Goal: Feedback & Contribution: Leave review/rating

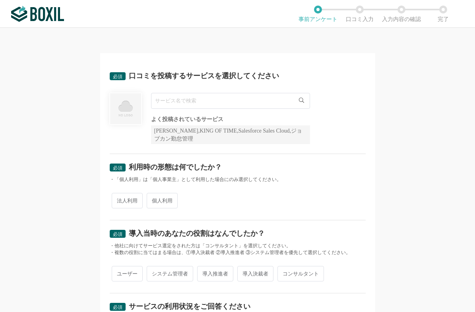
click at [168, 101] on input "text" at bounding box center [230, 101] width 159 height 16
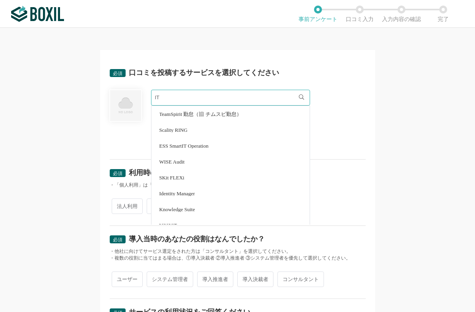
click at [174, 98] on input "IT" at bounding box center [230, 98] width 159 height 16
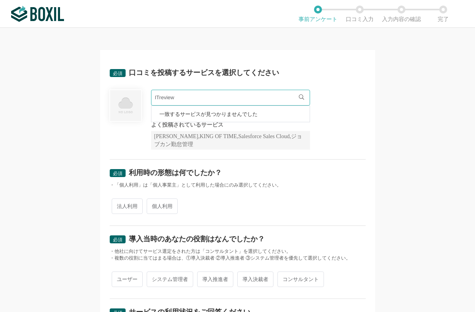
drag, startPoint x: 296, startPoint y: 223, endPoint x: 299, endPoint y: 172, distance: 50.9
click at [298, 205] on div "必須 利用時の形態は何でしたか？ ・「個人利用」は「個人事業主」として利用した場合にのみ選択してください。 法人利用 個人利用" at bounding box center [238, 193] width 256 height 66
drag, startPoint x: 185, startPoint y: 102, endPoint x: 208, endPoint y: 91, distance: 25.6
click at [134, 99] on div "ITreview 一致するサービスが見つかりませんでした 必須回答項目です。候補から選択してください よく投稿されているサービス Sansan,KING OF…" at bounding box center [238, 120] width 256 height 60
click at [176, 145] on div "[PERSON_NAME],KING OF TIME,Salesforce Sales Cloud,ジョブカン勤怠管理" at bounding box center [230, 140] width 159 height 19
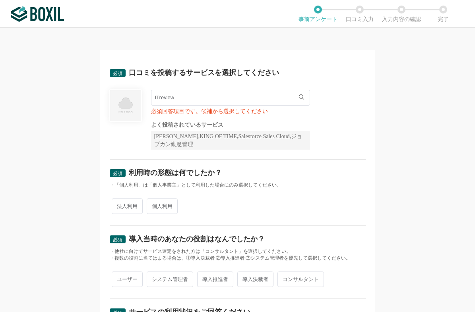
click at [187, 98] on input "ITreview" at bounding box center [230, 98] width 159 height 16
click at [252, 113] on span "一致するサービスが見つかりませんでした" at bounding box center [208, 114] width 98 height 5
click at [214, 115] on span "一致するサービスが見つかりませんでした" at bounding box center [208, 114] width 98 height 5
click at [183, 96] on input "ITreview" at bounding box center [230, 98] width 159 height 16
type input "I"
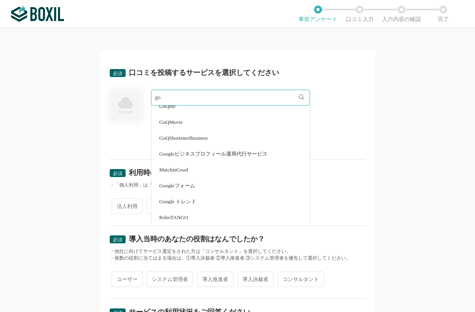
scroll to position [79, 0]
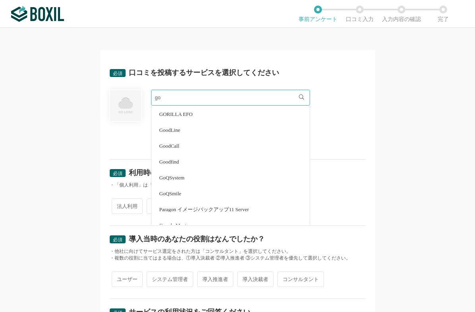
type input "g"
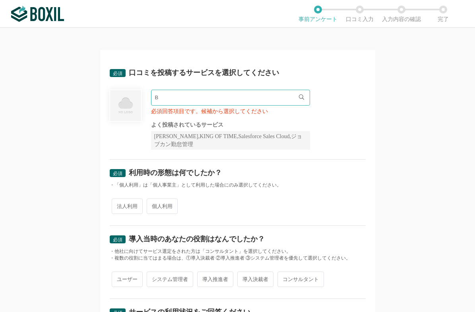
scroll to position [0, 0]
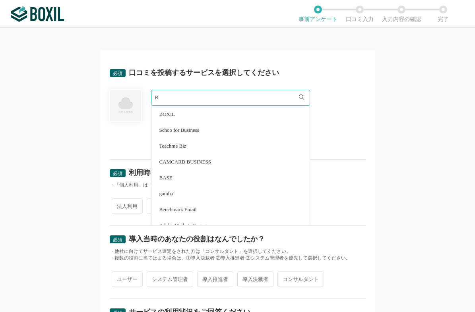
click at [160, 112] on span "BOXIL" at bounding box center [167, 114] width 16 height 5
type input "BOXIL"
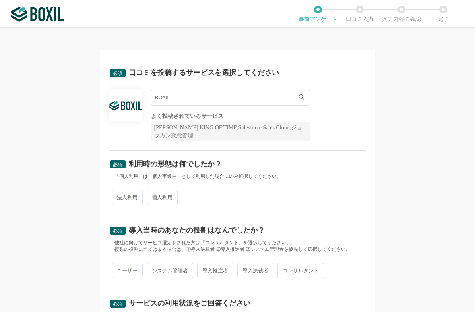
drag, startPoint x: 129, startPoint y: 200, endPoint x: 128, endPoint y: 193, distance: 7.2
click at [128, 193] on span "法人利用" at bounding box center [127, 197] width 31 height 15
click at [119, 193] on input "法人利用" at bounding box center [116, 193] width 5 height 5
radio input "true"
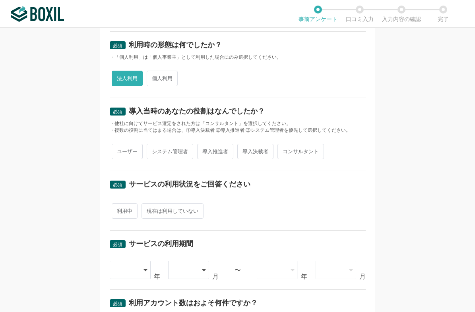
click at [126, 153] on span "ユーザー" at bounding box center [127, 151] width 31 height 15
click at [119, 150] on input "ユーザー" at bounding box center [116, 147] width 5 height 5
radio input "true"
click at [172, 211] on span "現在は利用していない" at bounding box center [172, 210] width 62 height 15
click at [149, 210] on input "現在は利用していない" at bounding box center [145, 207] width 5 height 5
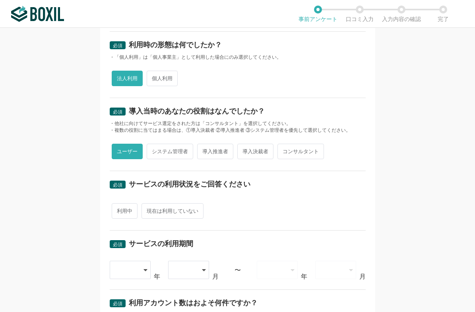
radio input "true"
click at [116, 214] on span "利用中" at bounding box center [125, 210] width 26 height 15
click at [116, 210] on input "利用中" at bounding box center [116, 207] width 5 height 5
radio input "true"
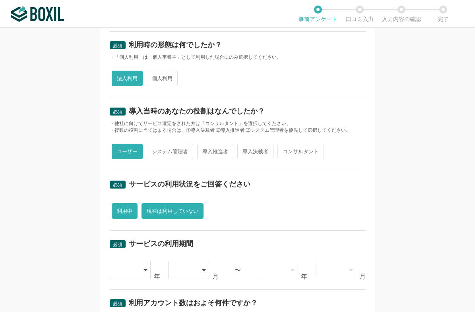
radio input "false"
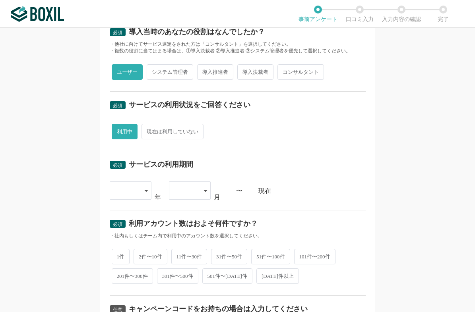
click at [141, 189] on div at bounding box center [131, 191] width 42 height 18
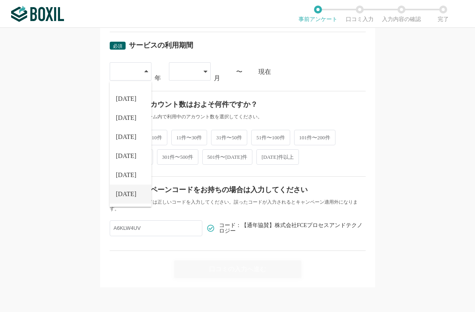
drag, startPoint x: 120, startPoint y: 195, endPoint x: 169, endPoint y: 108, distance: 99.8
click at [120, 194] on span "[DATE]" at bounding box center [126, 194] width 21 height 6
click at [199, 72] on div at bounding box center [190, 71] width 42 height 18
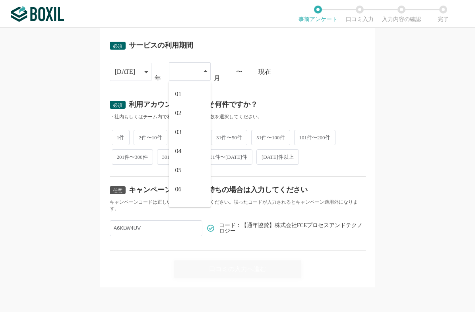
scroll to position [52, 0]
click at [184, 155] on li "07" at bounding box center [190, 156] width 42 height 19
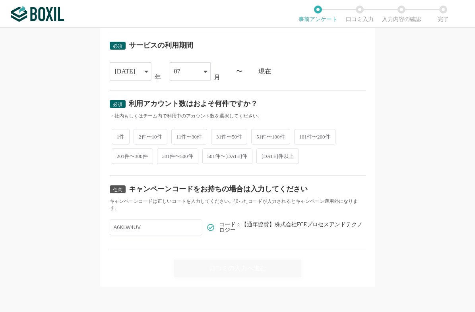
click at [112, 138] on span "1件" at bounding box center [121, 136] width 18 height 15
click at [114, 135] on input "1件" at bounding box center [116, 132] width 5 height 5
radio input "true"
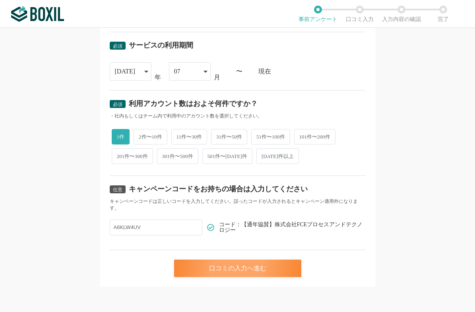
click at [230, 264] on div "口コミの入力へ進む" at bounding box center [237, 268] width 127 height 17
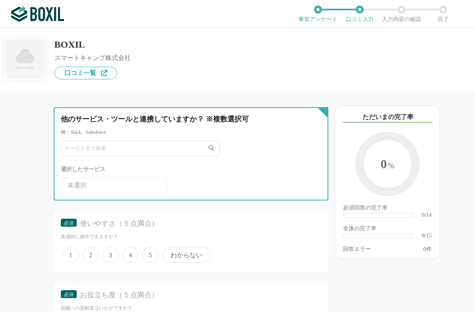
click at [115, 146] on input "text" at bounding box center [140, 149] width 159 height 16
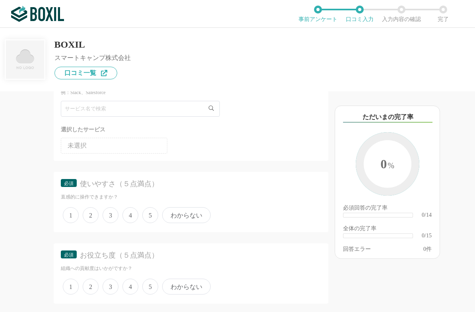
click at [132, 214] on span "4" at bounding box center [130, 215] width 16 height 16
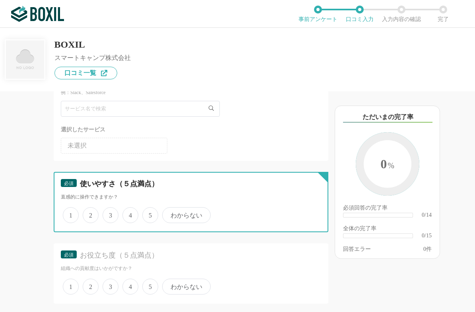
click at [129, 214] on input "4" at bounding box center [126, 211] width 5 height 5
radio input "true"
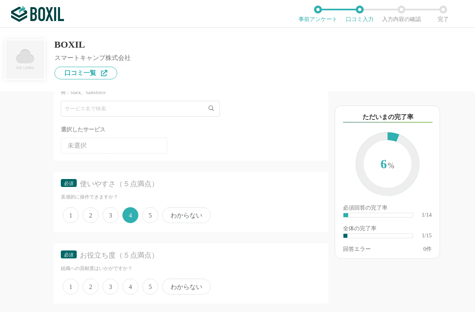
drag, startPoint x: 133, startPoint y: 288, endPoint x: 178, endPoint y: 267, distance: 49.9
click at [132, 288] on span "4" at bounding box center [130, 287] width 16 height 16
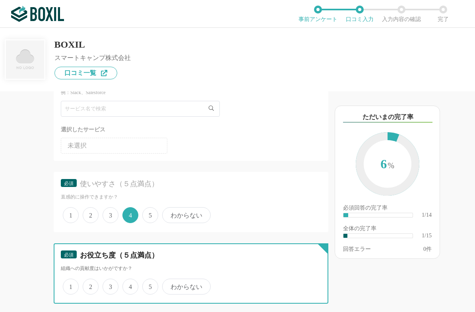
click at [129, 285] on input "4" at bounding box center [126, 282] width 5 height 5
radio input "true"
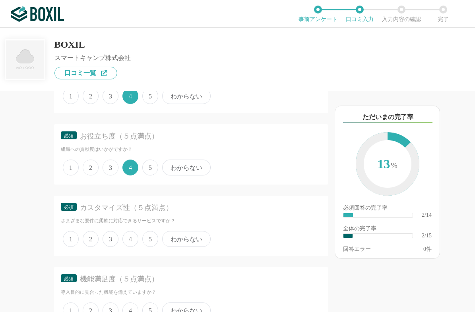
click at [126, 240] on span "4" at bounding box center [130, 239] width 16 height 16
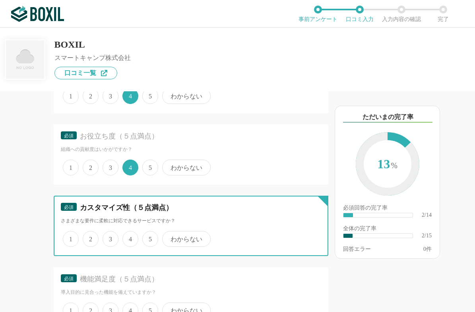
click at [126, 238] on input "4" at bounding box center [126, 234] width 5 height 5
radio input "true"
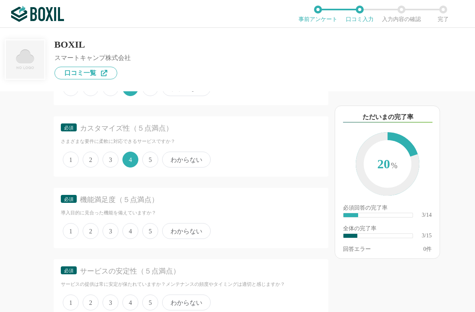
click at [129, 233] on span "4" at bounding box center [130, 231] width 16 height 16
click at [129, 230] on input "4" at bounding box center [126, 226] width 5 height 5
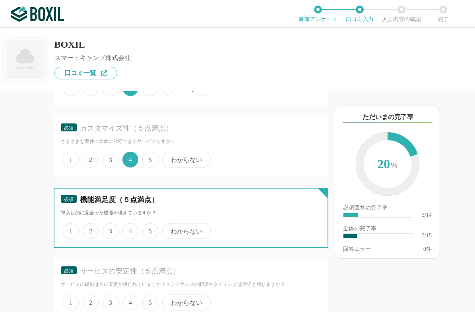
radio input "true"
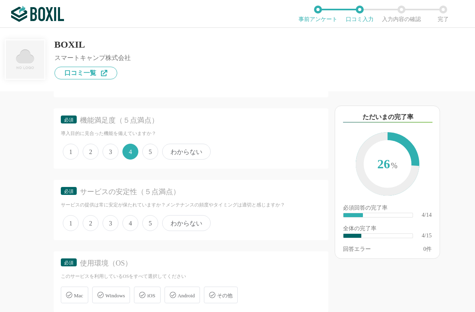
click at [148, 225] on span "5" at bounding box center [150, 223] width 16 height 16
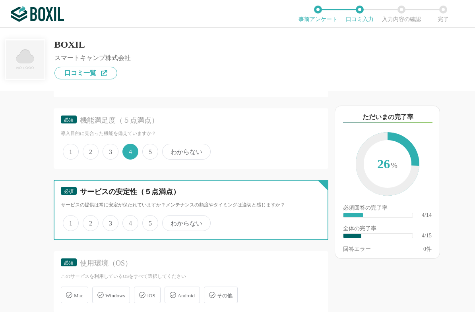
click at [148, 222] on input "5" at bounding box center [146, 218] width 5 height 5
radio input "true"
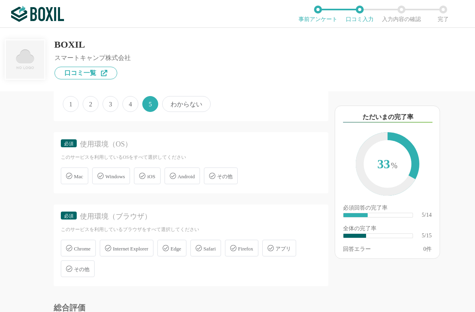
click at [111, 175] on span "Windows" at bounding box center [114, 177] width 19 height 6
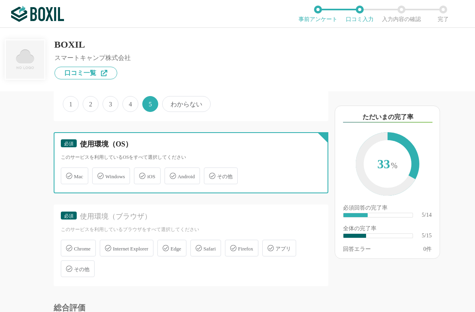
click at [99, 174] on input "Windows" at bounding box center [96, 171] width 5 height 5
checkbox input "true"
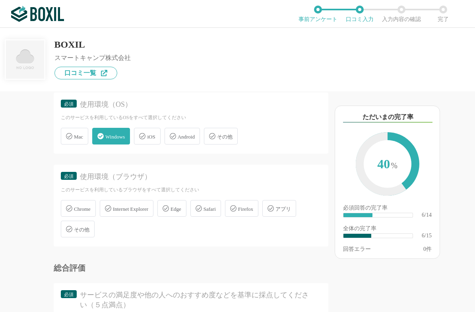
click at [85, 209] on span "Chrome" at bounding box center [82, 209] width 17 height 6
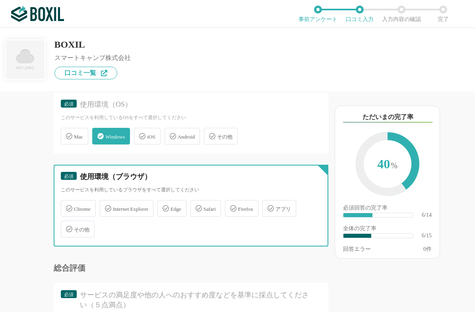
click at [68, 207] on input "Chrome" at bounding box center [64, 203] width 5 height 5
checkbox input "true"
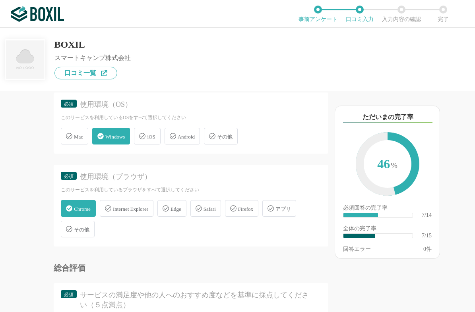
click at [181, 209] on span "Edge" at bounding box center [175, 209] width 11 height 6
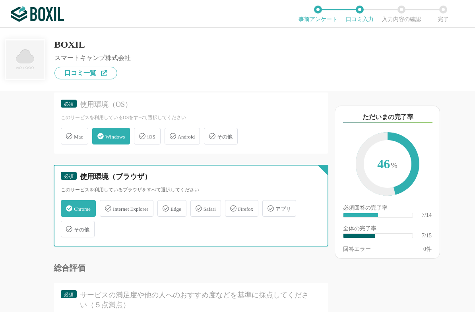
click at [164, 207] on input "Edge" at bounding box center [161, 203] width 5 height 5
checkbox input "true"
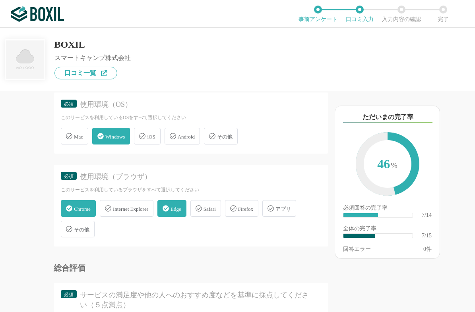
click at [251, 214] on div "Firefox" at bounding box center [241, 208] width 33 height 17
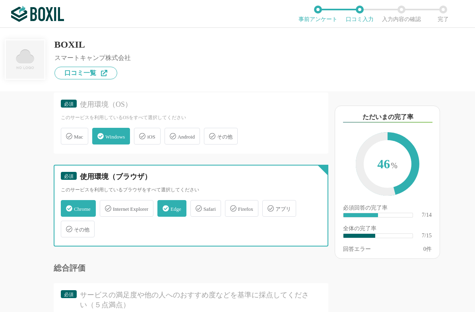
click at [232, 207] on input "Firefox" at bounding box center [228, 203] width 5 height 5
checkbox input "true"
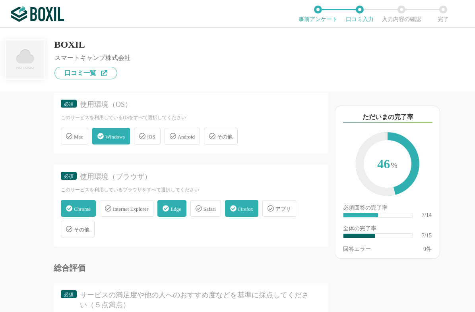
click at [289, 204] on div "アプリ" at bounding box center [279, 208] width 34 height 17
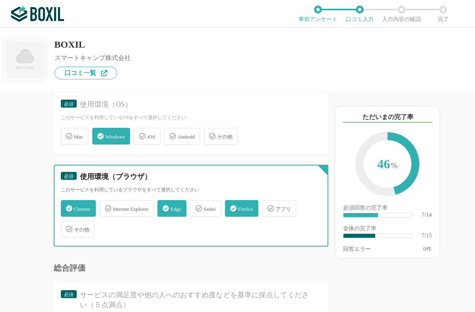
click at [269, 204] on input "アプリ" at bounding box center [266, 203] width 5 height 5
checkbox input "true"
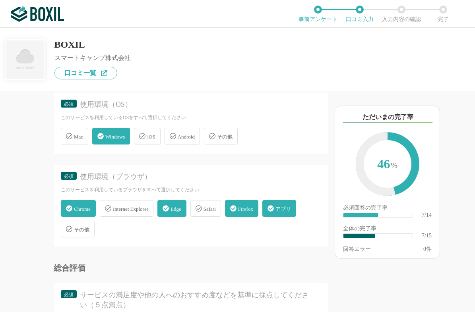
click at [210, 214] on div "Safari" at bounding box center [205, 208] width 31 height 17
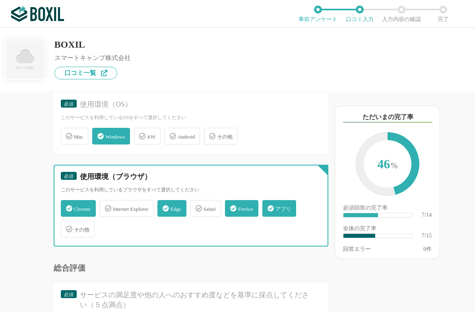
click at [197, 207] on input "Safari" at bounding box center [194, 203] width 5 height 5
checkbox input "true"
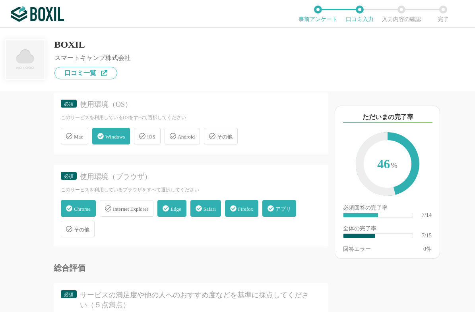
click at [151, 213] on div "Internet Explorer" at bounding box center [127, 208] width 54 height 17
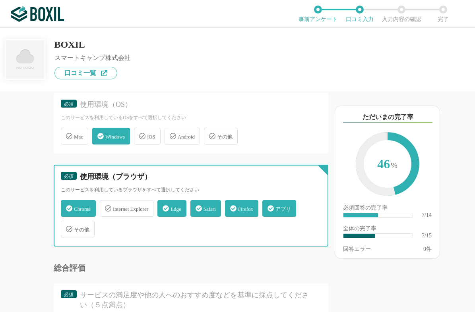
click at [106, 207] on input "Internet Explorer" at bounding box center [103, 203] width 5 height 5
checkbox input "true"
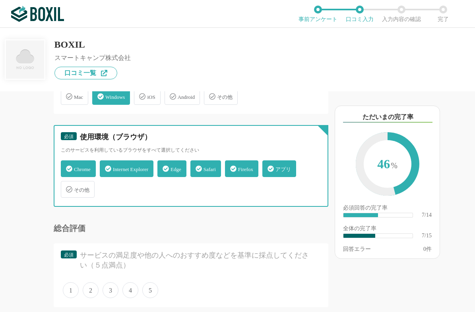
scroll to position [596, 0]
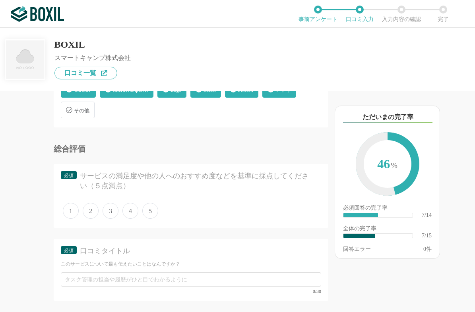
click at [149, 209] on span "5" at bounding box center [150, 211] width 16 height 16
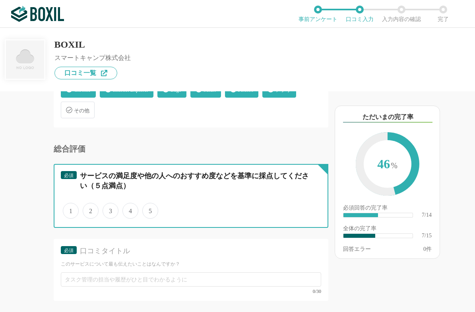
click at [149, 209] on input "5" at bounding box center [146, 206] width 5 height 5
radio input "true"
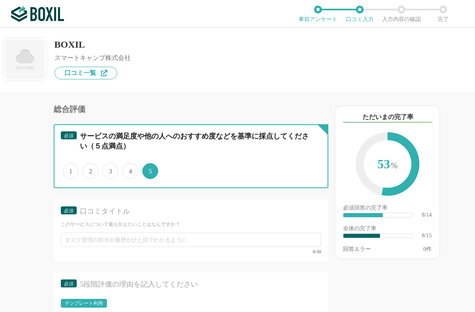
scroll to position [755, 0]
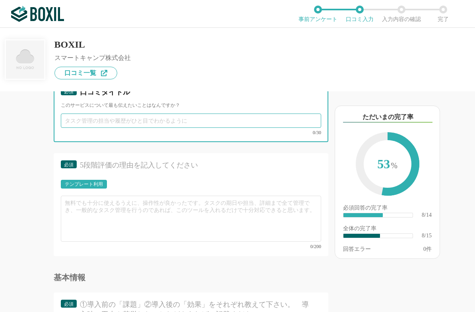
click at [110, 122] on input "text" at bounding box center [191, 121] width 260 height 14
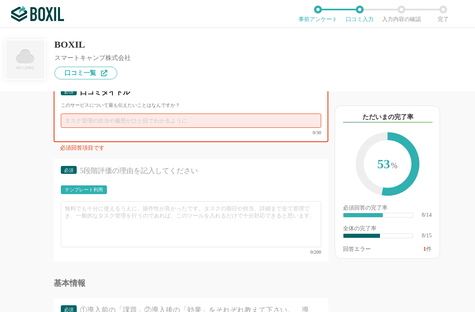
paste input "導入後のサポート"
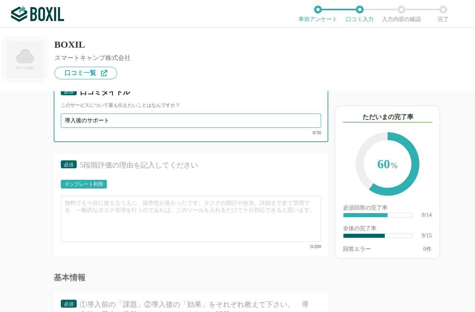
type input "導入後のサポート"
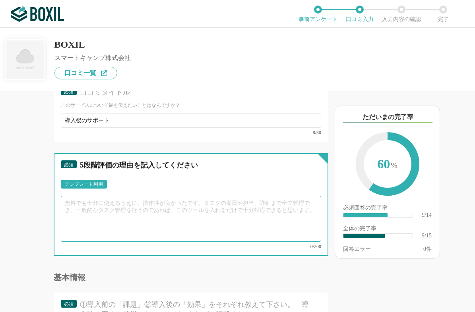
click at [118, 212] on textarea at bounding box center [191, 219] width 260 height 46
click at [71, 206] on textarea at bounding box center [191, 219] width 260 height 46
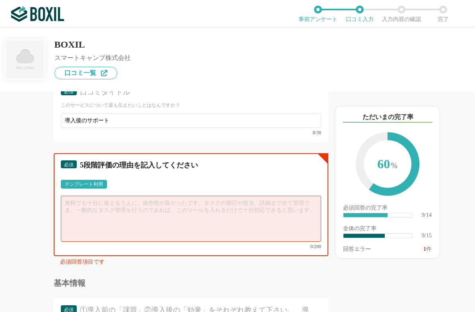
click at [79, 201] on textarea at bounding box center [191, 219] width 260 height 46
paste textarea "ロボパットを導入して最も感動したのは、導入後のサポートの手厚さです。操作方法やトラブル対応も丁寧に教えてくれるので、RPA初心者でも安心して使えます。おかげで…"
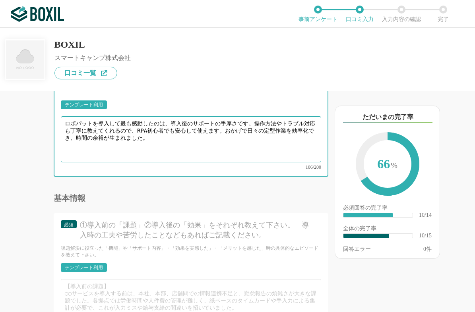
scroll to position [914, 0]
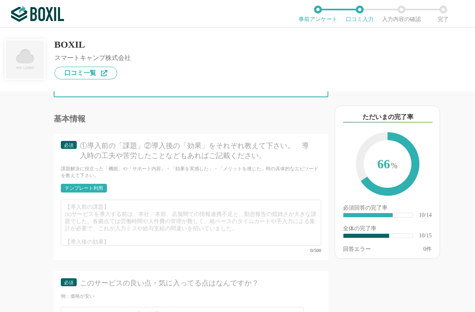
type textarea "ロボパットを導入して最も感動したのは、導入後のサポートの手厚さです。操作方法やトラブル対応も丁寧に教えてくれるので、RPA初心者でも安心して使えます。おかげで…"
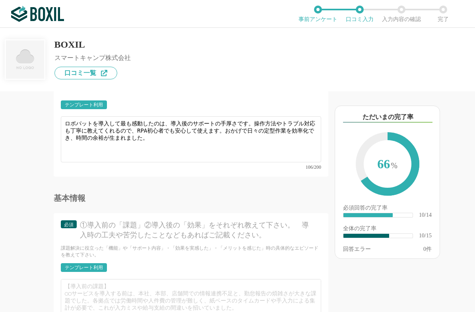
scroll to position [874, 0]
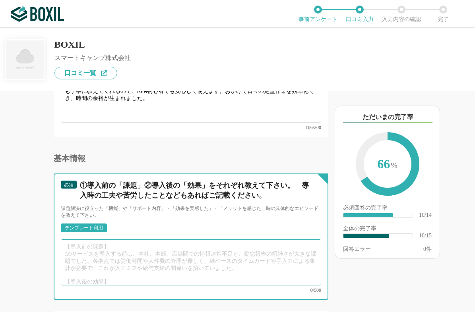
click at [81, 245] on textarea at bounding box center [191, 262] width 260 height 46
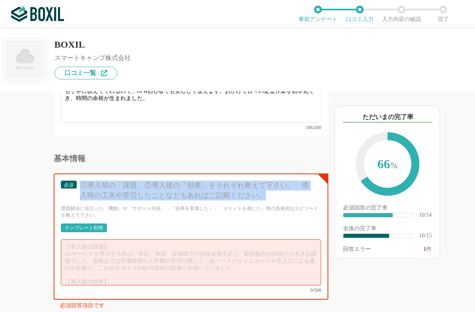
drag, startPoint x: 82, startPoint y: 178, endPoint x: 280, endPoint y: 189, distance: 198.5
click at [280, 189] on div "①導入前の「課題」②導入後の「効果」をそれぞれ教えて下さい。　導入時の工夫や苦労したことなどもあればご記載ください。" at bounding box center [197, 191] width 234 height 20
copy div "①導入前の「課題」②導入後の「効果」をそれぞれ教えて下さい。　導入時の工夫や苦労したことなどもあればご記載ください。"
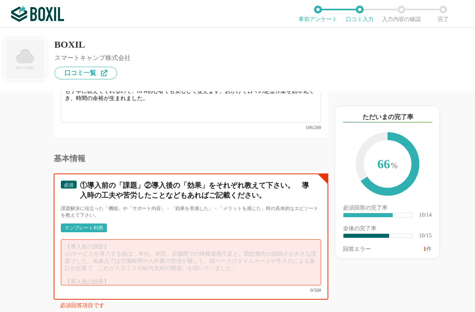
click at [101, 242] on textarea at bounding box center [191, 262] width 260 height 46
click at [82, 245] on textarea at bounding box center [191, 262] width 260 height 46
paste textarea "【導入前の課題】 ロボパットを導入する前は、毎月のメール送付や請求書のダウンロードといった定型作業に多くの時間を取られていました。作業自体は難しくないのですが…"
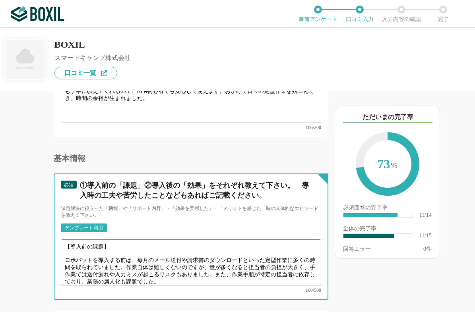
scroll to position [2, 0]
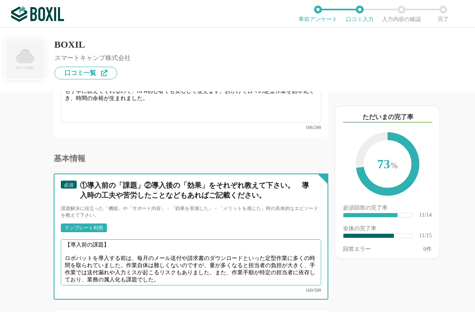
paste textarea "【導入後の効果】 導入後は、これらの作業をロボットに任せることで、作業時間を大幅に削減でき、ミスもほぼなくなりました。さらに、作業手順をロボットに落とし込むこ…"
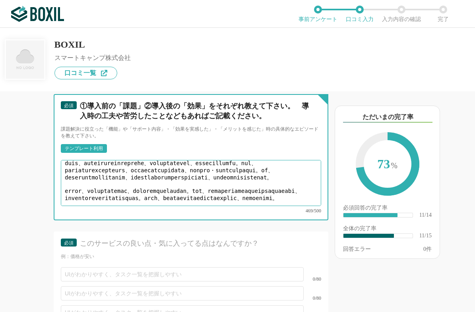
scroll to position [1033, 0]
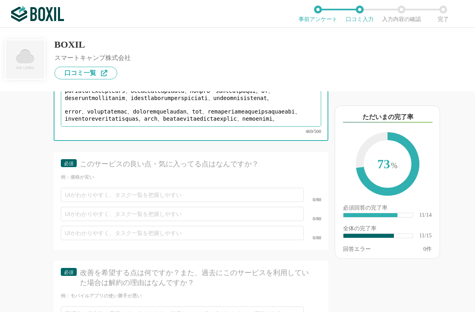
type textarea "【loremi】 dolorsitamet、consecteturadipiscingelitseddoeiusmodtempo。incididuntutla…"
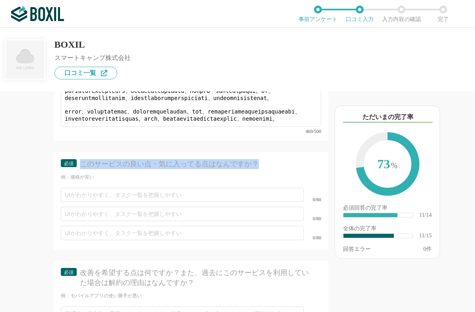
drag, startPoint x: 264, startPoint y: 149, endPoint x: 81, endPoint y: 149, distance: 182.3
click at [81, 159] on div "このサービスの良い点・気に入ってる点はなんですか？" at bounding box center [197, 164] width 234 height 10
copy div "このサービスの良い点・気に入ってる点はなんですか？"
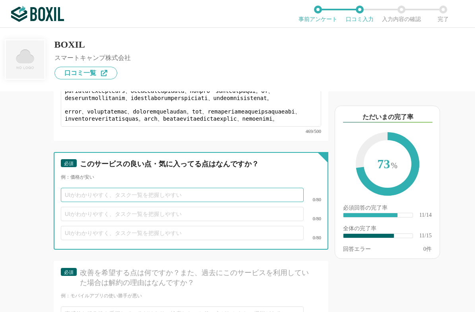
click at [93, 188] on input "text" at bounding box center [182, 195] width 243 height 14
paste input "導入後のサポートが手厚い"
type input "導入後のサポートが手厚い"
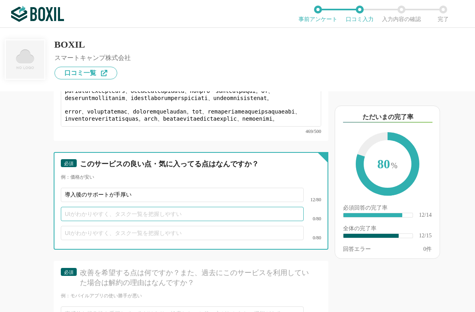
click at [83, 210] on input "text" at bounding box center [182, 214] width 243 height 14
paste input "操作が直感的でわかりやすい"
type input "操作が直感的でわかりやすい"
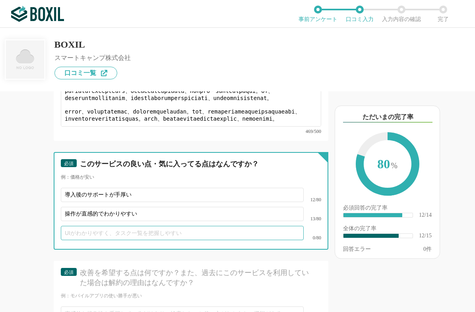
click at [109, 226] on input "text" at bounding box center [182, 233] width 243 height 14
paste input "作業時間の大幅短縮とミス削減"
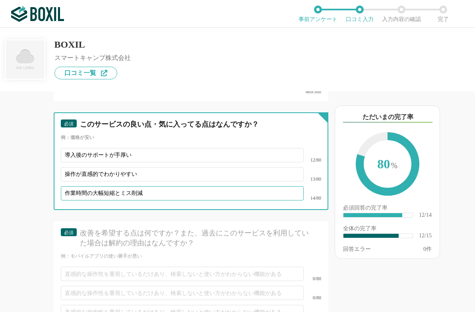
scroll to position [1152, 0]
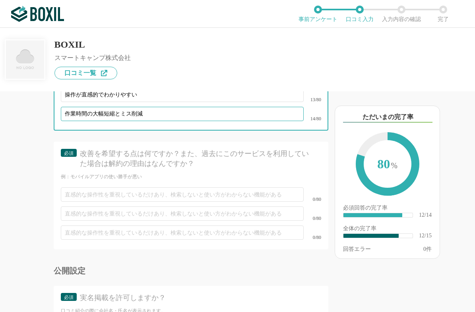
type input "作業時間の大幅短縮とミス削減"
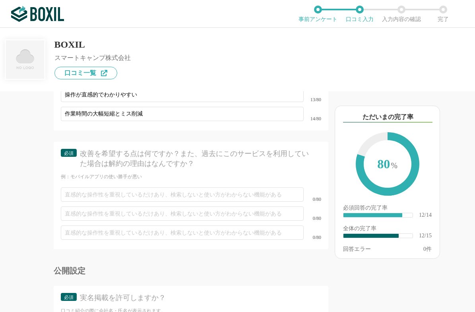
click at [256, 174] on div "例：モバイルアプリの使い勝手が悪い" at bounding box center [191, 177] width 260 height 7
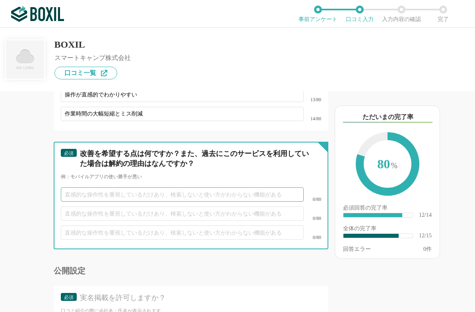
click at [79, 187] on input "text" at bounding box center [182, 194] width 243 height 14
type input "ど"
type input "き"
type input "港"
type input "講習を受ける前だと画像認識に頼りすぎてしまう"
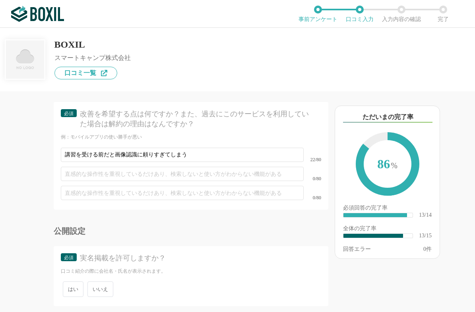
click at [103, 282] on span "いいえ" at bounding box center [100, 289] width 26 height 15
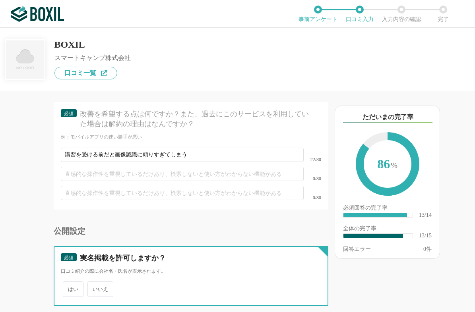
click at [95, 283] on input "いいえ" at bounding box center [91, 285] width 5 height 5
radio input "true"
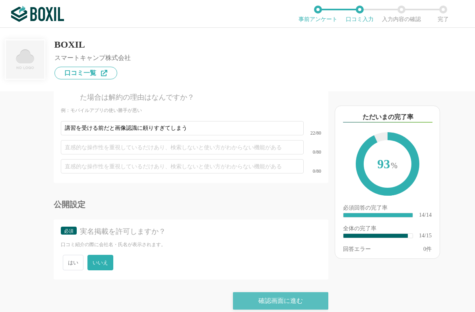
click at [273, 292] on div "確認画面に進む" at bounding box center [280, 300] width 95 height 17
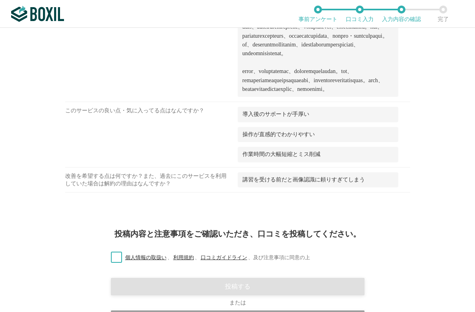
scroll to position [756, 0]
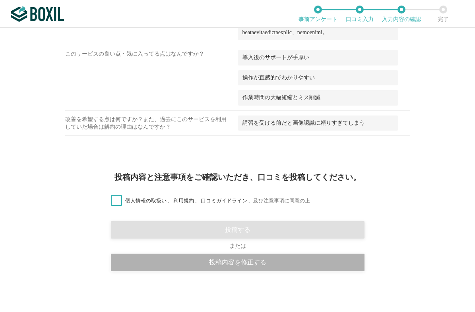
click at [256, 263] on div "投稿内容を修正する" at bounding box center [237, 262] width 253 height 17
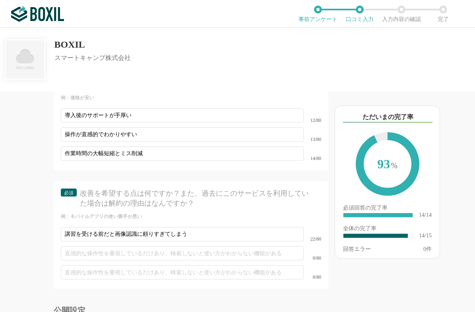
scroll to position [914, 0]
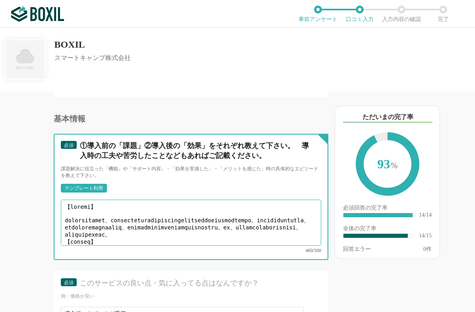
click at [66, 200] on textarea at bounding box center [191, 223] width 260 height 46
click at [66, 213] on textarea at bounding box center [191, 223] width 260 height 46
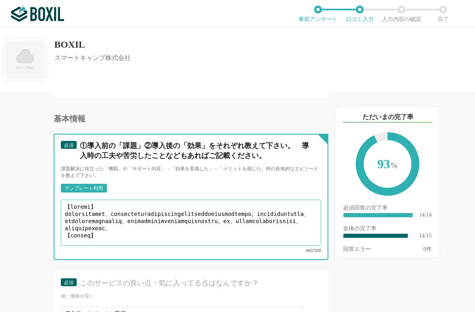
click at [67, 201] on textarea at bounding box center [191, 223] width 260 height 46
click at [66, 205] on textarea at bounding box center [191, 223] width 260 height 46
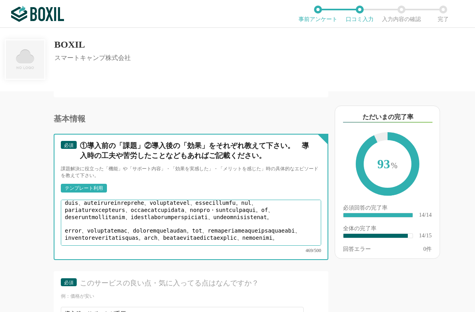
scroll to position [16, 0]
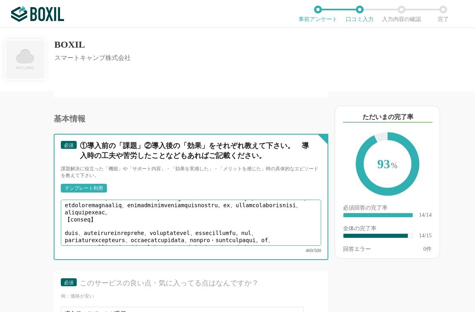
click at [111, 215] on textarea at bounding box center [191, 223] width 260 height 46
click at [66, 216] on textarea at bounding box center [191, 223] width 260 height 46
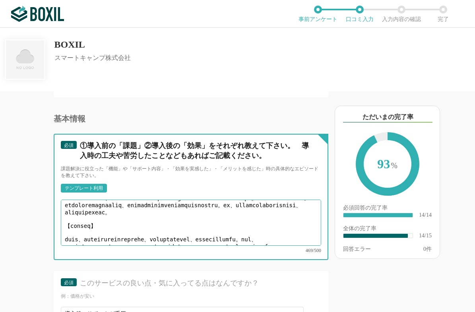
click at [68, 223] on textarea at bounding box center [191, 223] width 260 height 46
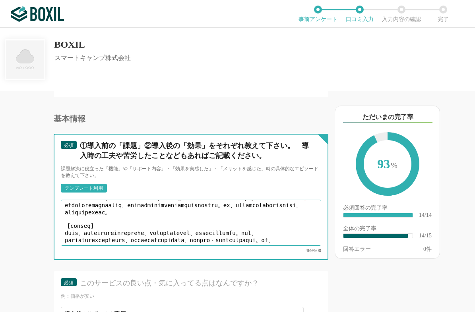
scroll to position [1218, 0]
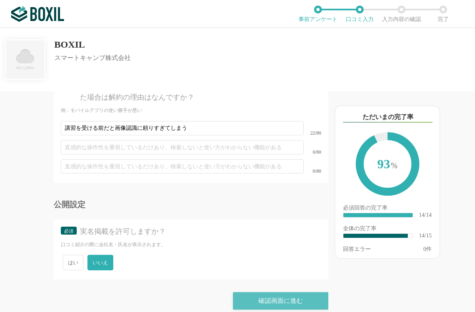
type textarea "【loremi】 dolorsitamet、consecteturadipiscingelitseddoeiusmodtempo。incididuntutla…"
click at [254, 294] on div "確認画面に進む" at bounding box center [280, 300] width 95 height 17
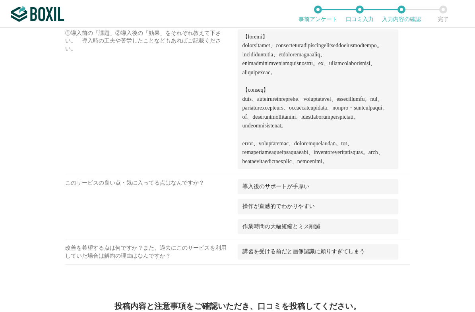
scroll to position [747, 0]
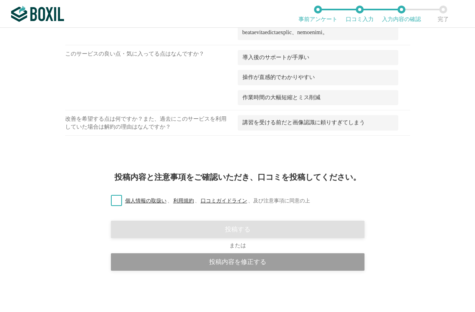
click at [118, 198] on label "個人情報の取扱い 、 利用規約 、 口コミガイドライン 、 及び注意事項に同意の上" at bounding box center [206, 201] width 205 height 8
click at [0, 0] on input "個人情報の取扱い 、 利用規約 、 口コミガイドライン 、 及び注意事項に同意の上" at bounding box center [0, 0] width 0 height 0
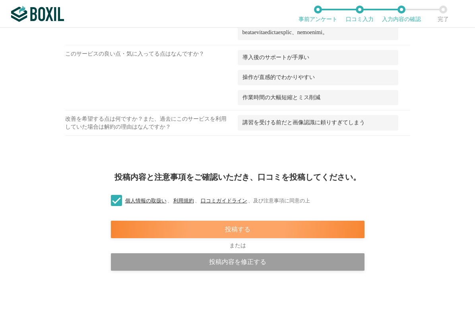
click at [244, 231] on div "投稿する" at bounding box center [237, 229] width 253 height 17
